Goal: Task Accomplishment & Management: Manage account settings

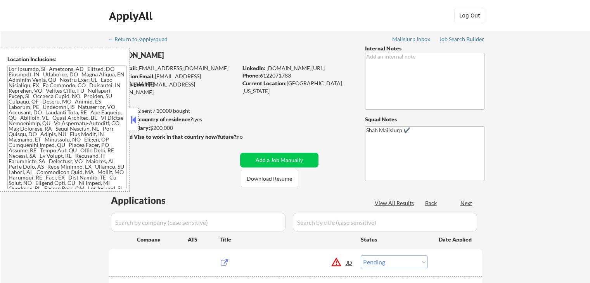
select select ""pending""
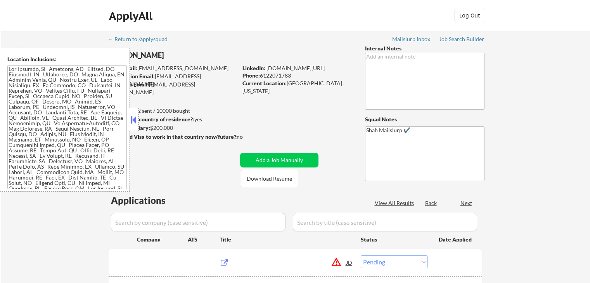
select select ""pending""
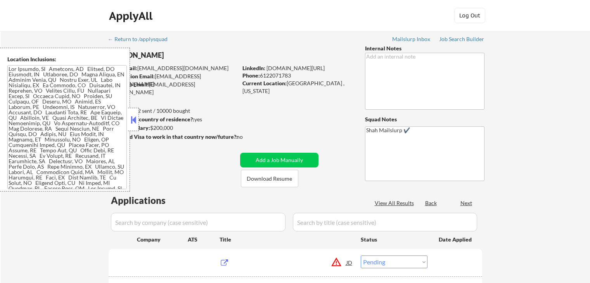
select select ""pending""
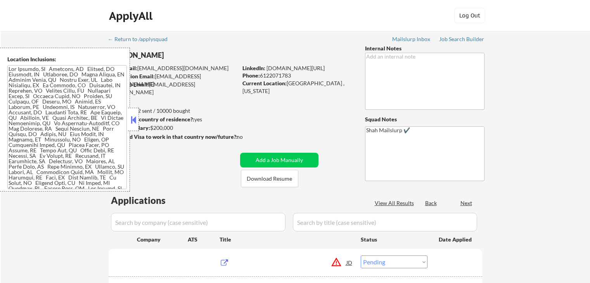
select select ""pending""
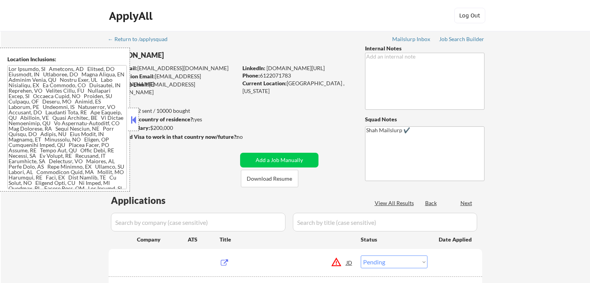
select select ""pending""
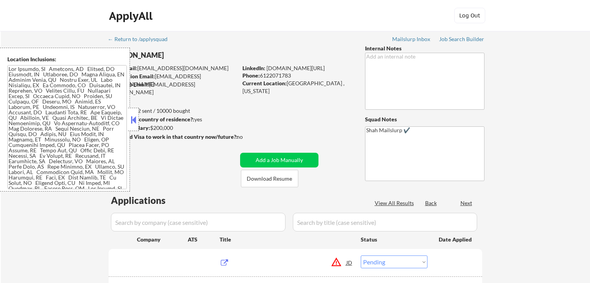
select select ""pending""
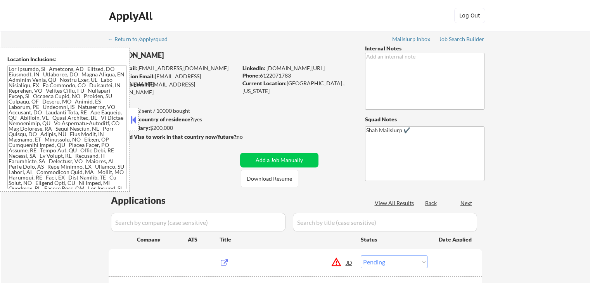
select select ""pending""
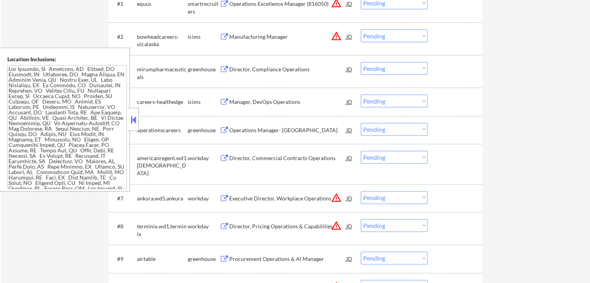
scroll to position [194, 0]
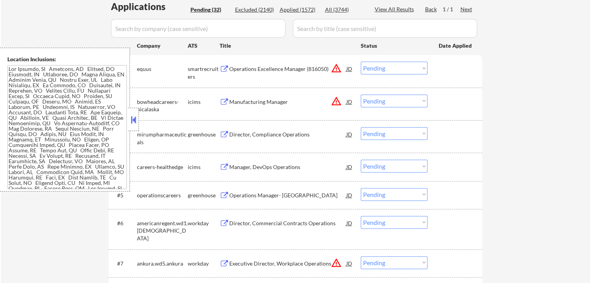
click at [223, 132] on button at bounding box center [225, 134] width 10 height 7
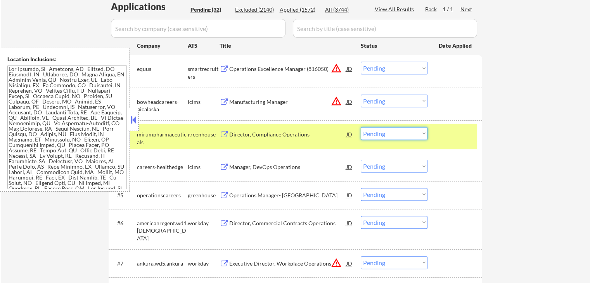
click at [398, 135] on select "Choose an option... Pending Applied Excluded (Questions) Excluded (Expired) Exc…" at bounding box center [394, 133] width 67 height 13
click at [361, 127] on select "Choose an option... Pending Applied Excluded (Questions) Excluded (Expired) Exc…" at bounding box center [394, 133] width 67 height 13
click at [223, 194] on button at bounding box center [225, 195] width 10 height 7
select select ""pending""
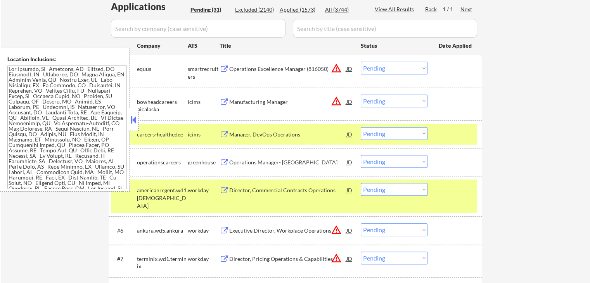
click at [220, 165] on button at bounding box center [225, 162] width 10 height 7
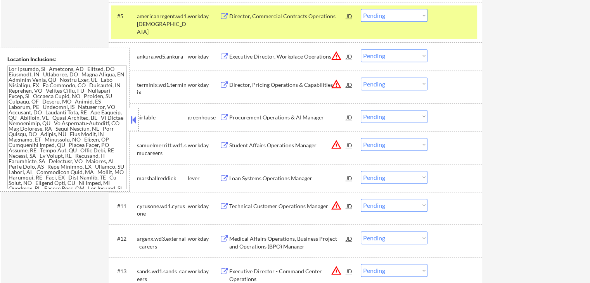
scroll to position [388, 0]
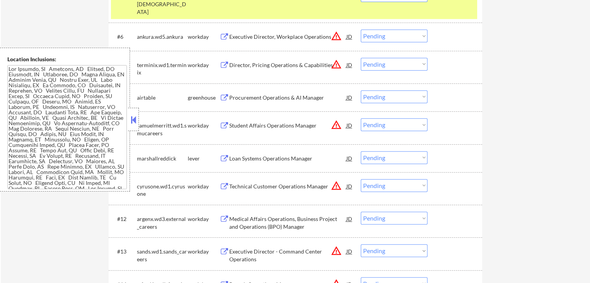
click at [224, 96] on button at bounding box center [225, 97] width 10 height 7
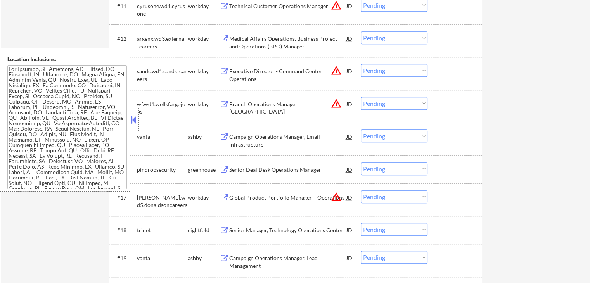
scroll to position [582, 0]
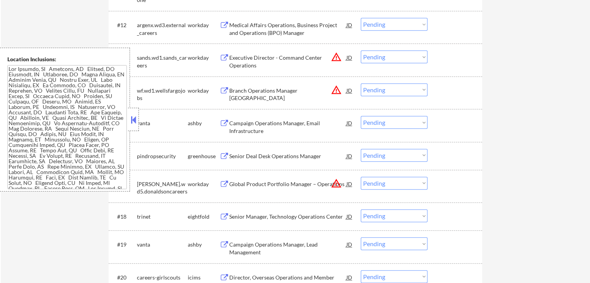
click at [225, 121] on button at bounding box center [225, 123] width 10 height 7
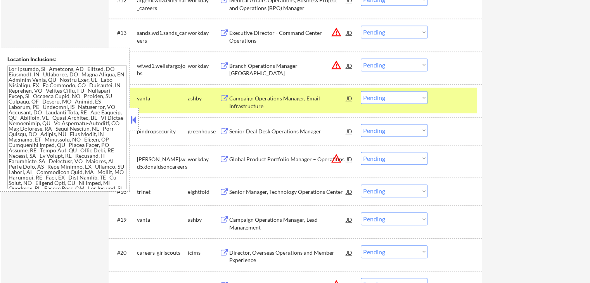
scroll to position [621, 0]
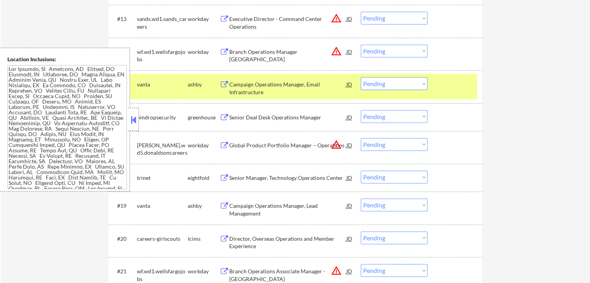
click at [224, 118] on button at bounding box center [225, 117] width 10 height 7
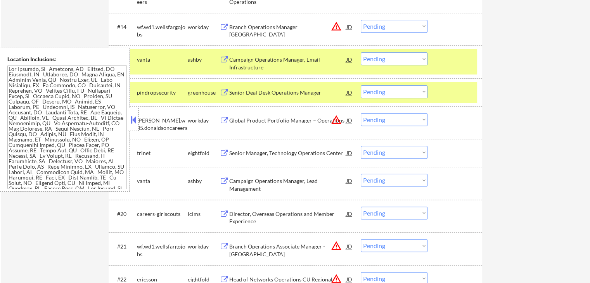
scroll to position [698, 0]
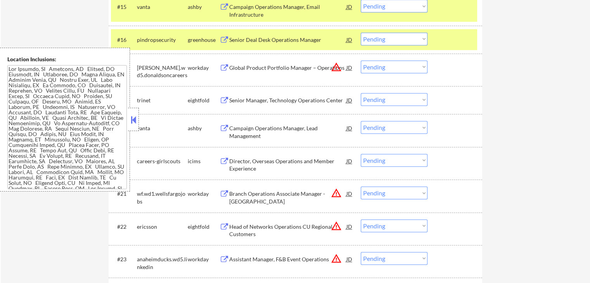
click at [217, 128] on div "ashby" at bounding box center [204, 128] width 32 height 8
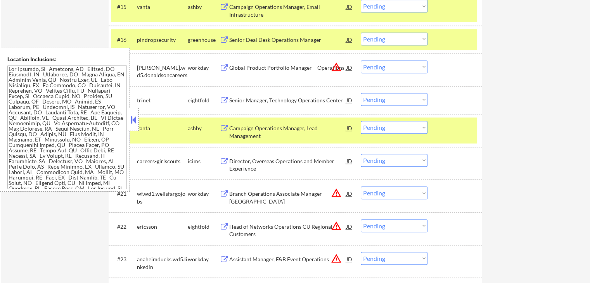
click at [231, 131] on div "Campaign Operations Manager, Lead Management" at bounding box center [287, 131] width 117 height 15
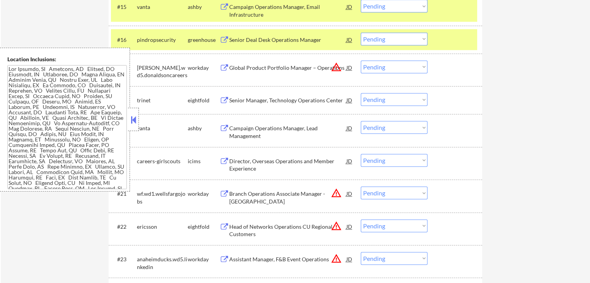
click at [220, 129] on button at bounding box center [225, 128] width 10 height 7
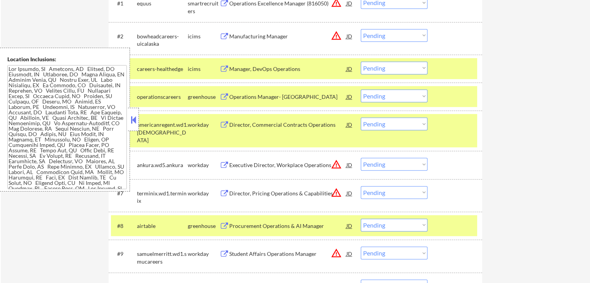
scroll to position [271, 0]
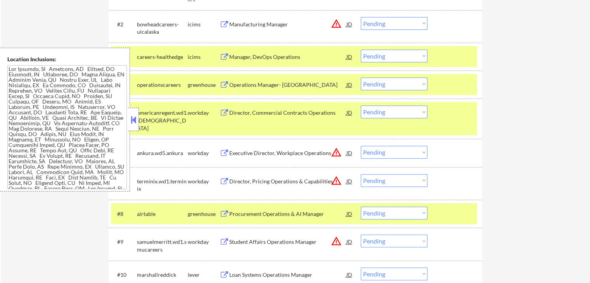
click at [223, 111] on button at bounding box center [225, 112] width 10 height 7
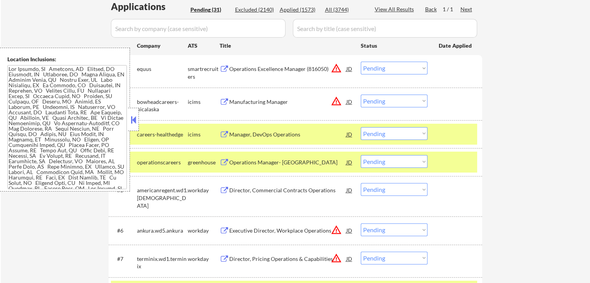
scroll to position [233, 0]
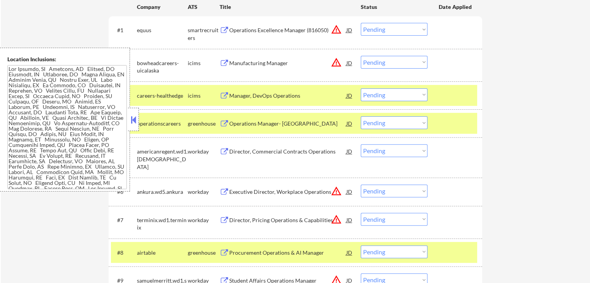
click at [225, 123] on button at bounding box center [225, 123] width 10 height 7
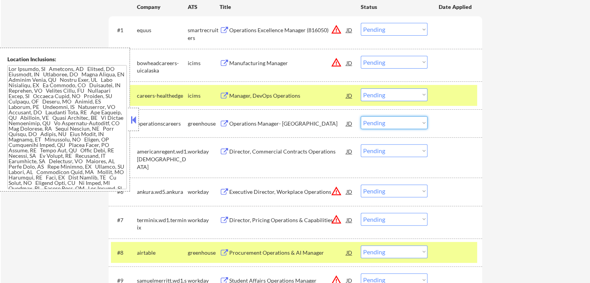
click at [397, 123] on select "Choose an option... Pending Applied Excluded (Questions) Excluded (Expired) Exc…" at bounding box center [394, 122] width 67 height 13
click at [361, 116] on select "Choose an option... Pending Applied Excluded (Questions) Excluded (Expired) Exc…" at bounding box center [394, 122] width 67 height 13
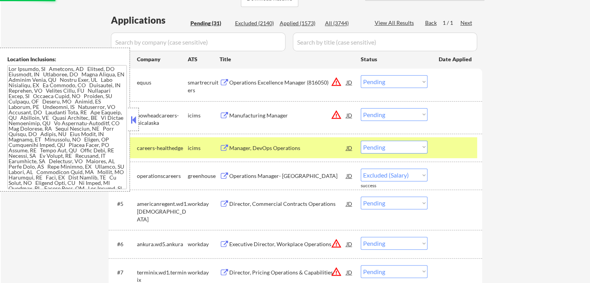
scroll to position [194, 0]
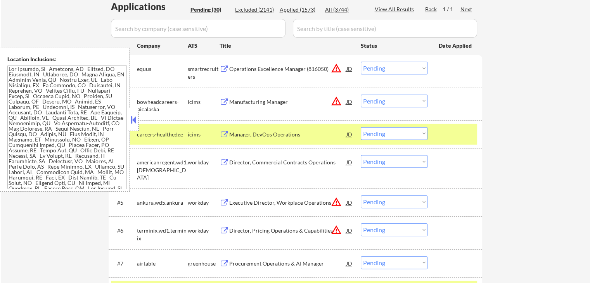
click at [223, 162] on button at bounding box center [225, 162] width 10 height 7
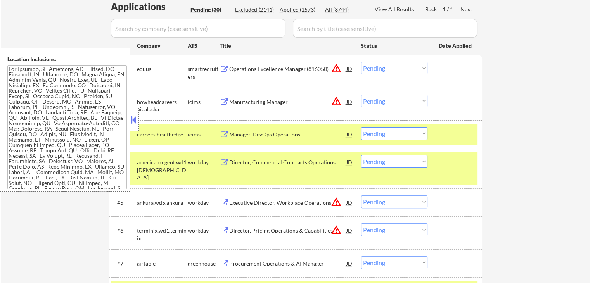
click at [412, 162] on select "Choose an option... Pending Applied Excluded (Questions) Excluded (Expired) Exc…" at bounding box center [394, 161] width 67 height 13
click at [361, 155] on select "Choose an option... Pending Applied Excluded (Questions) Excluded (Expired) Exc…" at bounding box center [394, 161] width 67 height 13
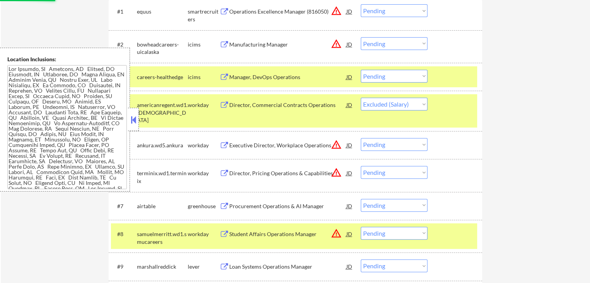
scroll to position [271, 0]
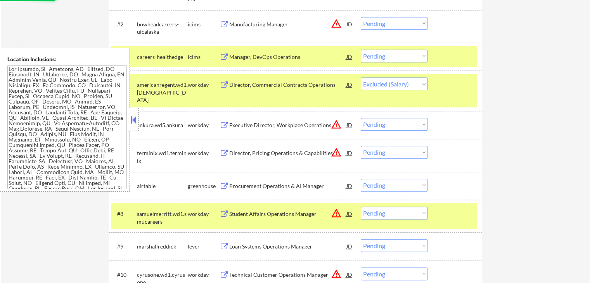
click at [221, 185] on button at bounding box center [225, 186] width 10 height 7
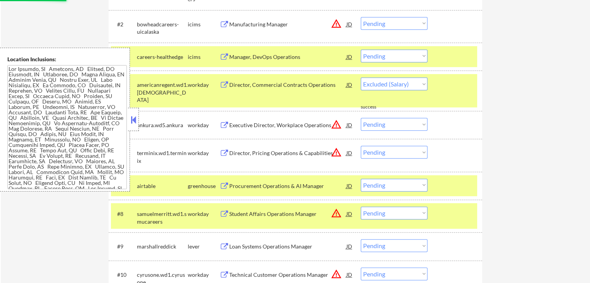
select select ""pending""
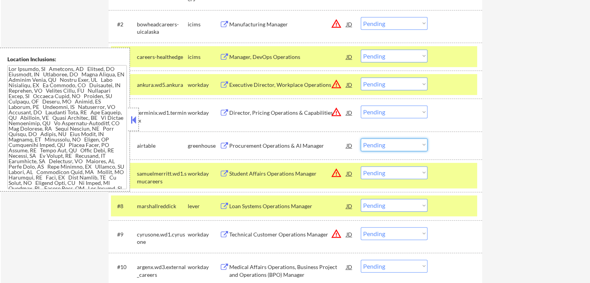
click at [368, 143] on select "Choose an option... Pending Applied Excluded (Questions) Excluded (Expired) Exc…" at bounding box center [394, 144] width 67 height 13
click at [361, 138] on select "Choose an option... Pending Applied Excluded (Questions) Excluded (Expired) Exc…" at bounding box center [394, 144] width 67 height 13
select select ""pending""
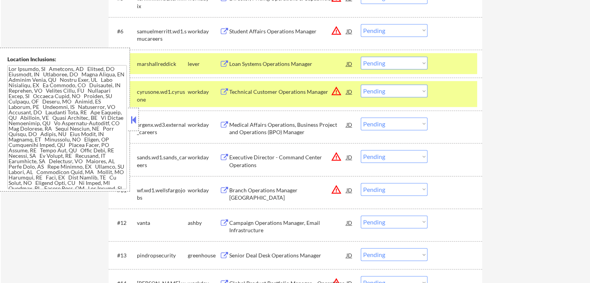
scroll to position [388, 0]
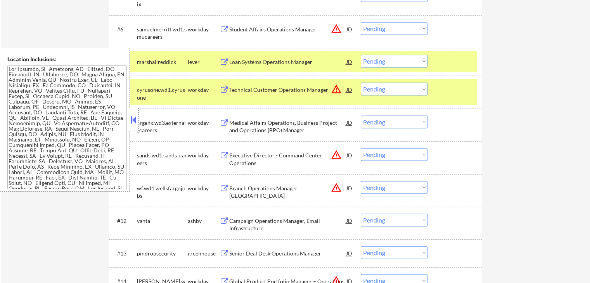
click at [222, 122] on button at bounding box center [225, 122] width 10 height 7
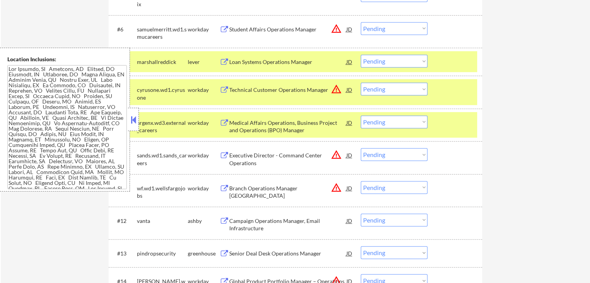
click at [383, 122] on select "Choose an option... Pending Applied Excluded (Questions) Excluded (Expired) Exc…" at bounding box center [394, 122] width 67 height 13
click at [361, 116] on select "Choose an option... Pending Applied Excluded (Questions) Excluded (Expired) Exc…" at bounding box center [394, 122] width 67 height 13
click at [225, 219] on button at bounding box center [225, 221] width 10 height 7
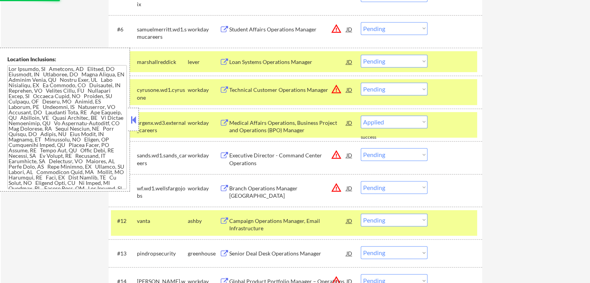
select select ""pending""
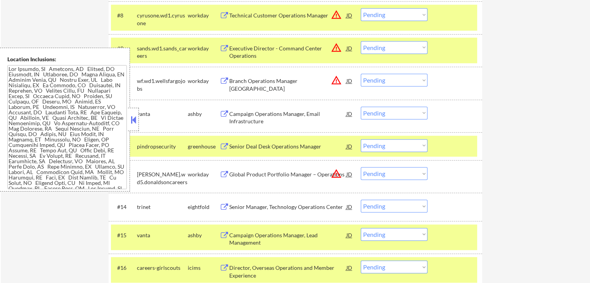
scroll to position [465, 0]
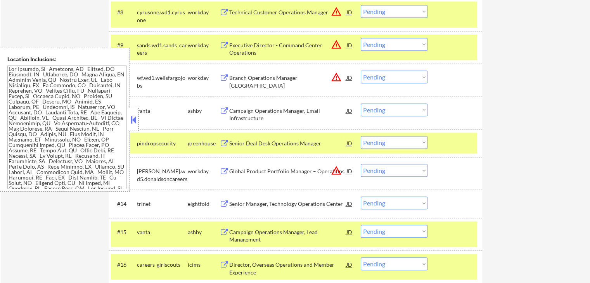
drag, startPoint x: 390, startPoint y: 104, endPoint x: 390, endPoint y: 115, distance: 10.9
click at [390, 104] on select "Choose an option... Pending Applied Excluded (Questions) Excluded (Expired) Exc…" at bounding box center [394, 110] width 67 height 13
click at [361, 104] on select "Choose an option... Pending Applied Excluded (Questions) Excluded (Expired) Exc…" at bounding box center [394, 110] width 67 height 13
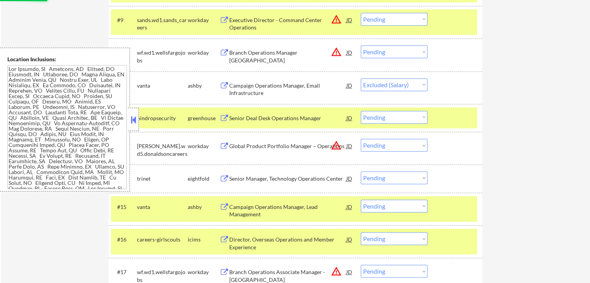
scroll to position [504, 0]
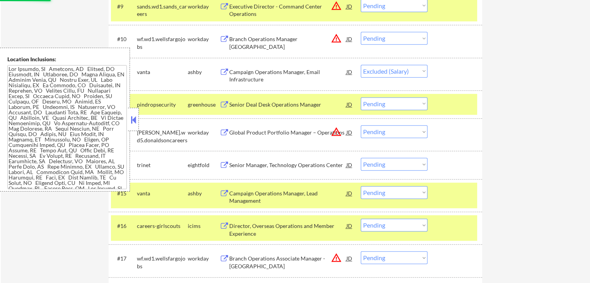
click at [223, 164] on button at bounding box center [225, 165] width 10 height 7
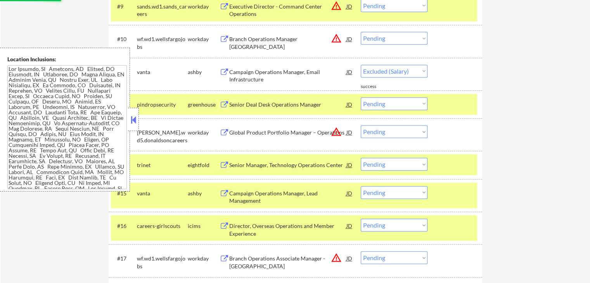
select select ""pending""
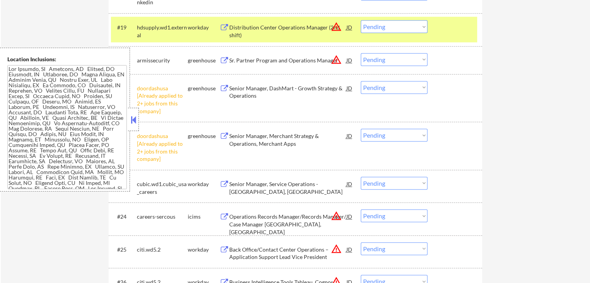
scroll to position [814, 0]
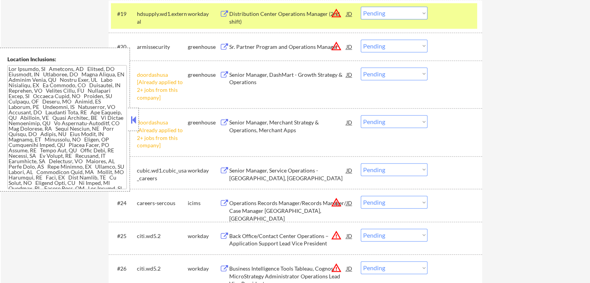
click at [386, 71] on select "Choose an option... Pending Applied Excluded (Questions) Excluded (Expired) Exc…" at bounding box center [394, 73] width 67 height 13
select select ""excluded__other_""
click at [361, 67] on select "Choose an option... Pending Applied Excluded (Questions) Excluded (Expired) Exc…" at bounding box center [394, 73] width 67 height 13
click at [384, 123] on select "Choose an option... Pending Applied Excluded (Questions) Excluded (Expired) Exc…" at bounding box center [394, 121] width 67 height 13
select select ""excluded__other_""
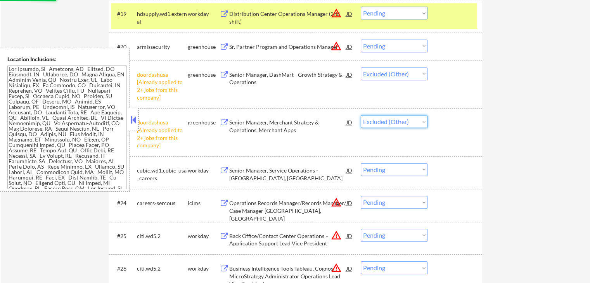
click at [361, 115] on select "Choose an option... Pending Applied Excluded (Questions) Excluded (Expired) Exc…" at bounding box center [394, 121] width 67 height 13
click at [224, 171] on button at bounding box center [225, 170] width 10 height 7
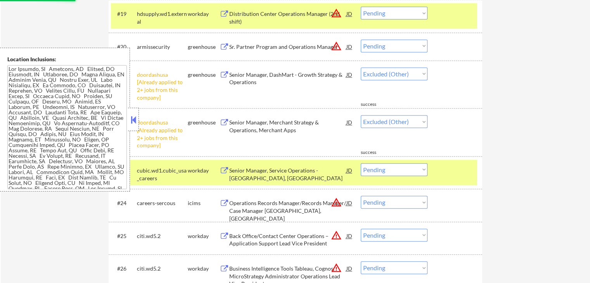
select select ""pending""
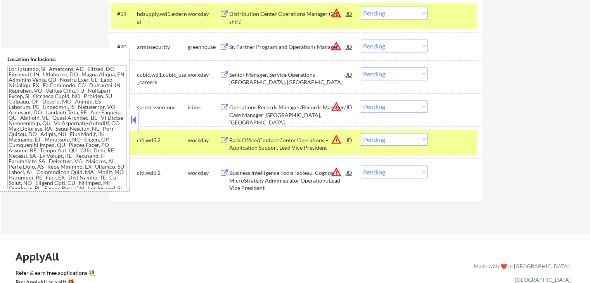
click at [388, 74] on select "Choose an option... Pending Applied Excluded (Questions) Excluded (Expired) Exc…" at bounding box center [394, 73] width 67 height 13
click at [361, 67] on select "Choose an option... Pending Applied Excluded (Questions) Excluded (Expired) Exc…" at bounding box center [394, 73] width 67 height 13
click at [297, 197] on div "#24 citi.wd5.2 workday Business Intelligence Tools Tableau, Cognos, MicroStrate…" at bounding box center [295, 179] width 373 height 40
select select ""pending""
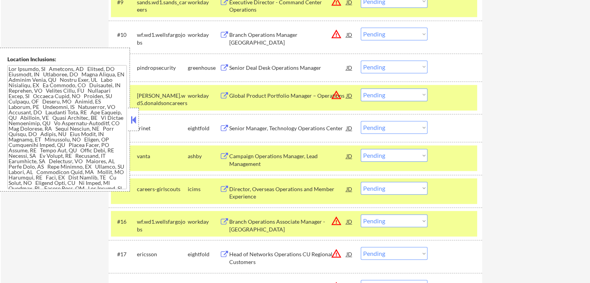
scroll to position [504, 0]
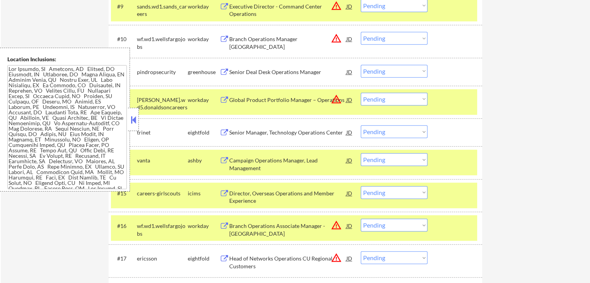
click at [483, 129] on div "← Return to /applysquad Mailslurp Inbox Job Search Builder [PERSON_NAME] User E…" at bounding box center [295, 16] width 387 height 979
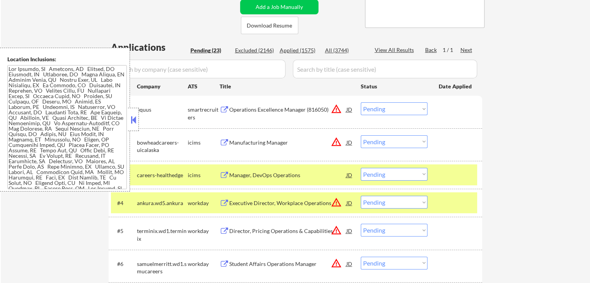
scroll to position [194, 0]
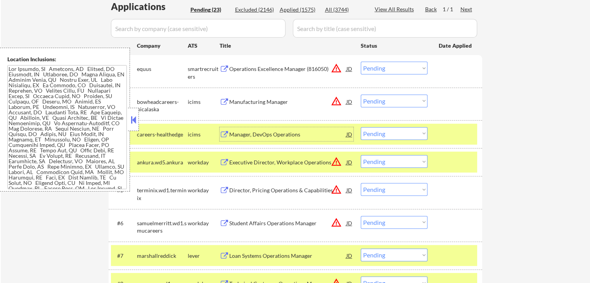
click at [221, 129] on div "Manager, DevOps Operations JD" at bounding box center [287, 134] width 134 height 14
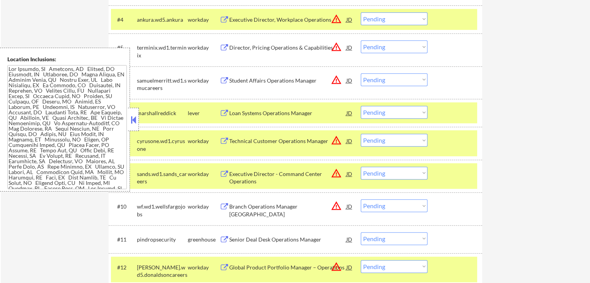
scroll to position [310, 0]
